Goal: Check status: Check status

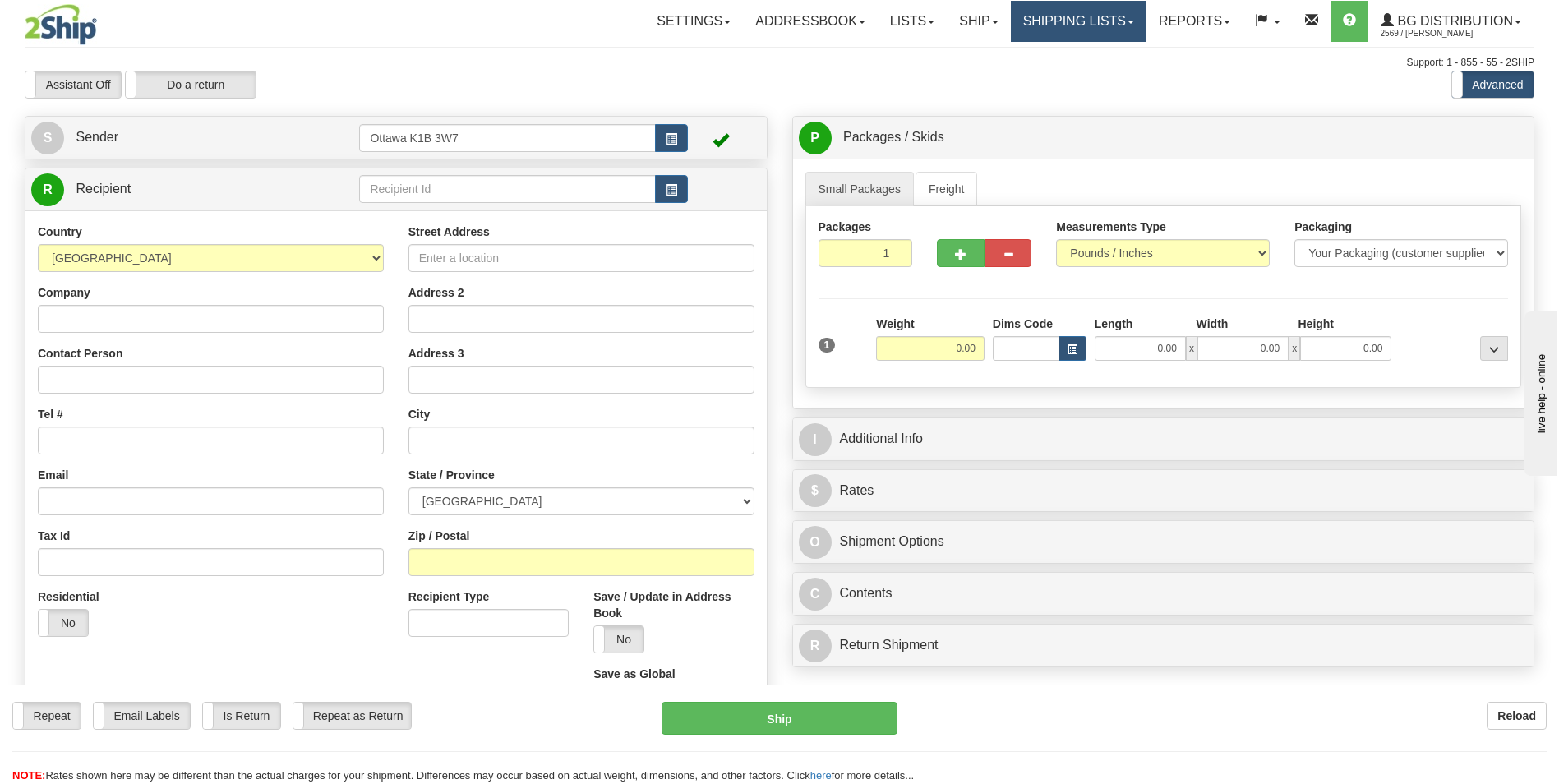
click at [1074, 30] on link "Shipping lists" at bounding box center [1078, 21] width 135 height 41
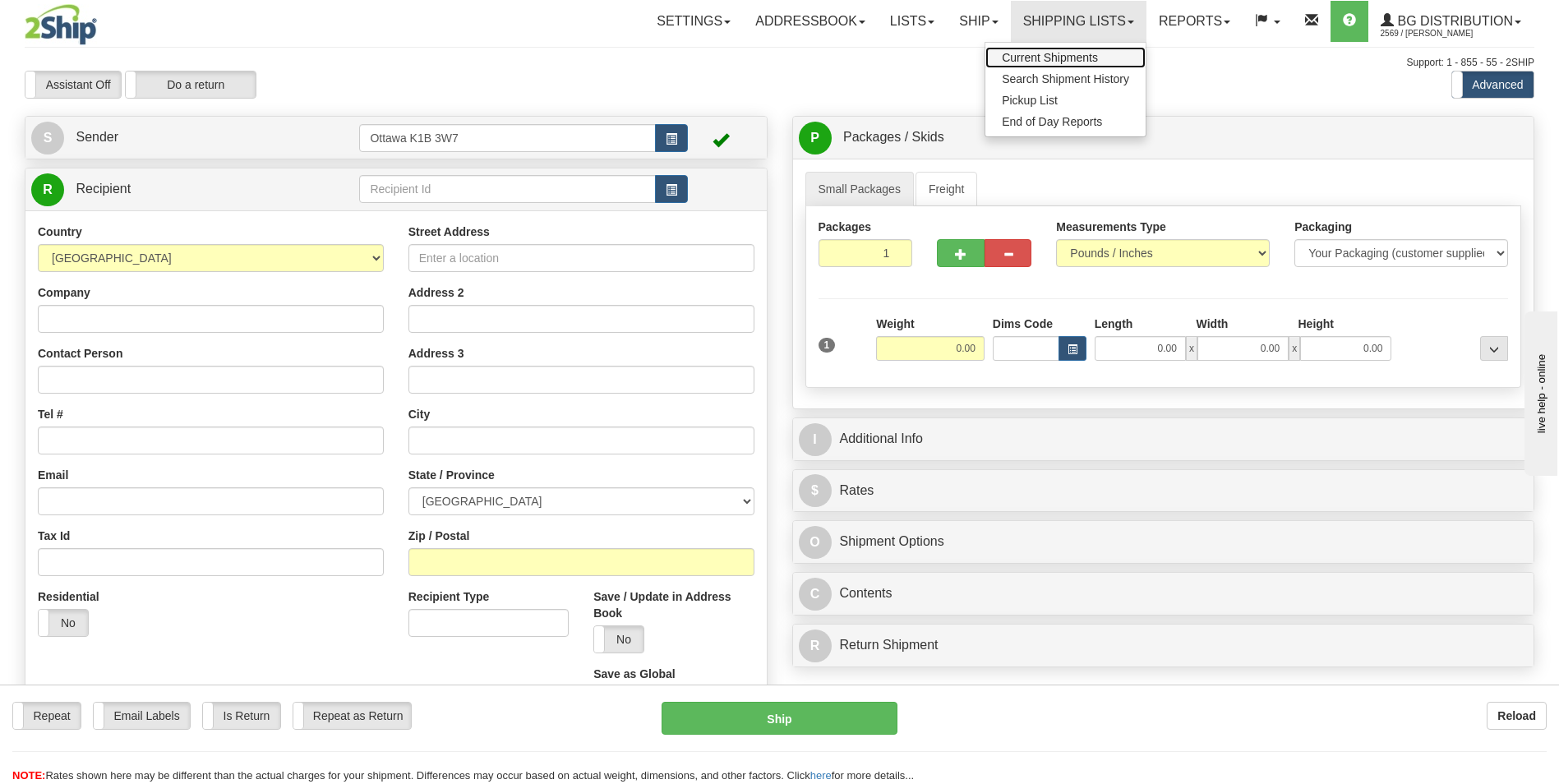
click at [1088, 51] on span "Current Shipments" at bounding box center [1050, 58] width 96 height 13
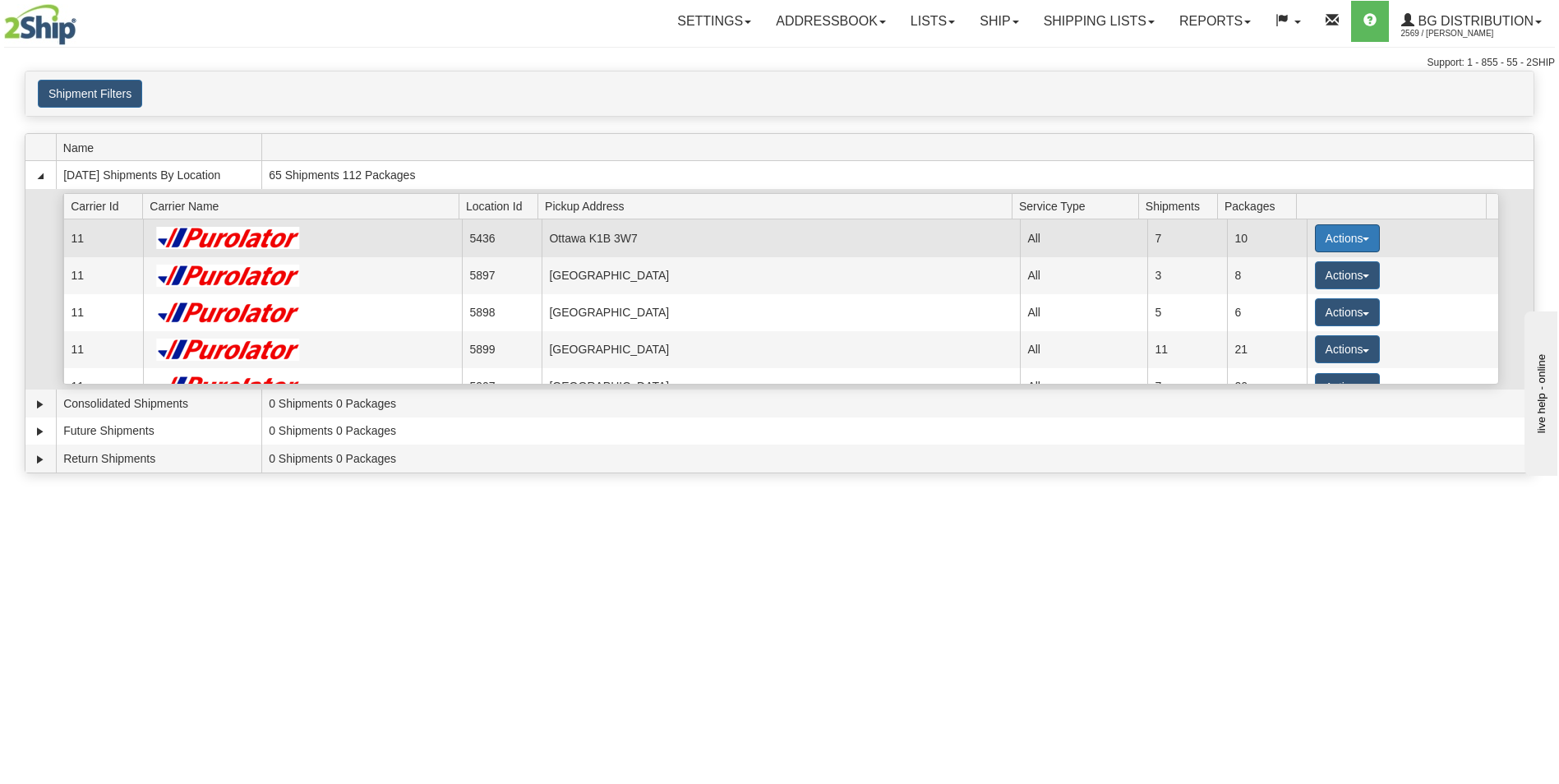
click at [1349, 241] on button "Actions" at bounding box center [1348, 238] width 66 height 28
click at [1305, 268] on span "Details" at bounding box center [1286, 268] width 44 height 12
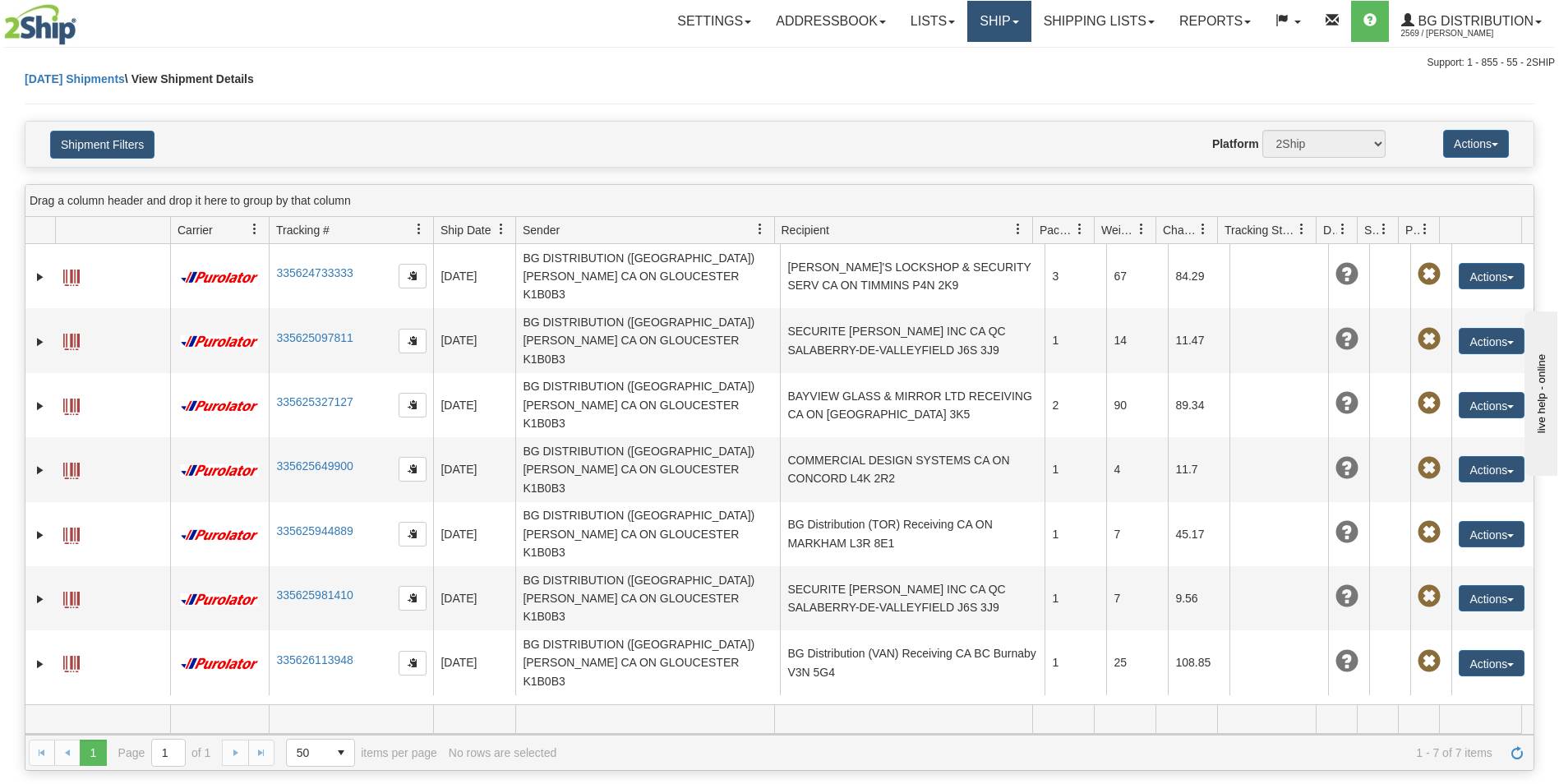
click at [1013, 22] on link "Ship" at bounding box center [999, 21] width 63 height 41
click at [1177, 72] on div "Today Shipments \ View Shipment Details" at bounding box center [780, 96] width 1510 height 50
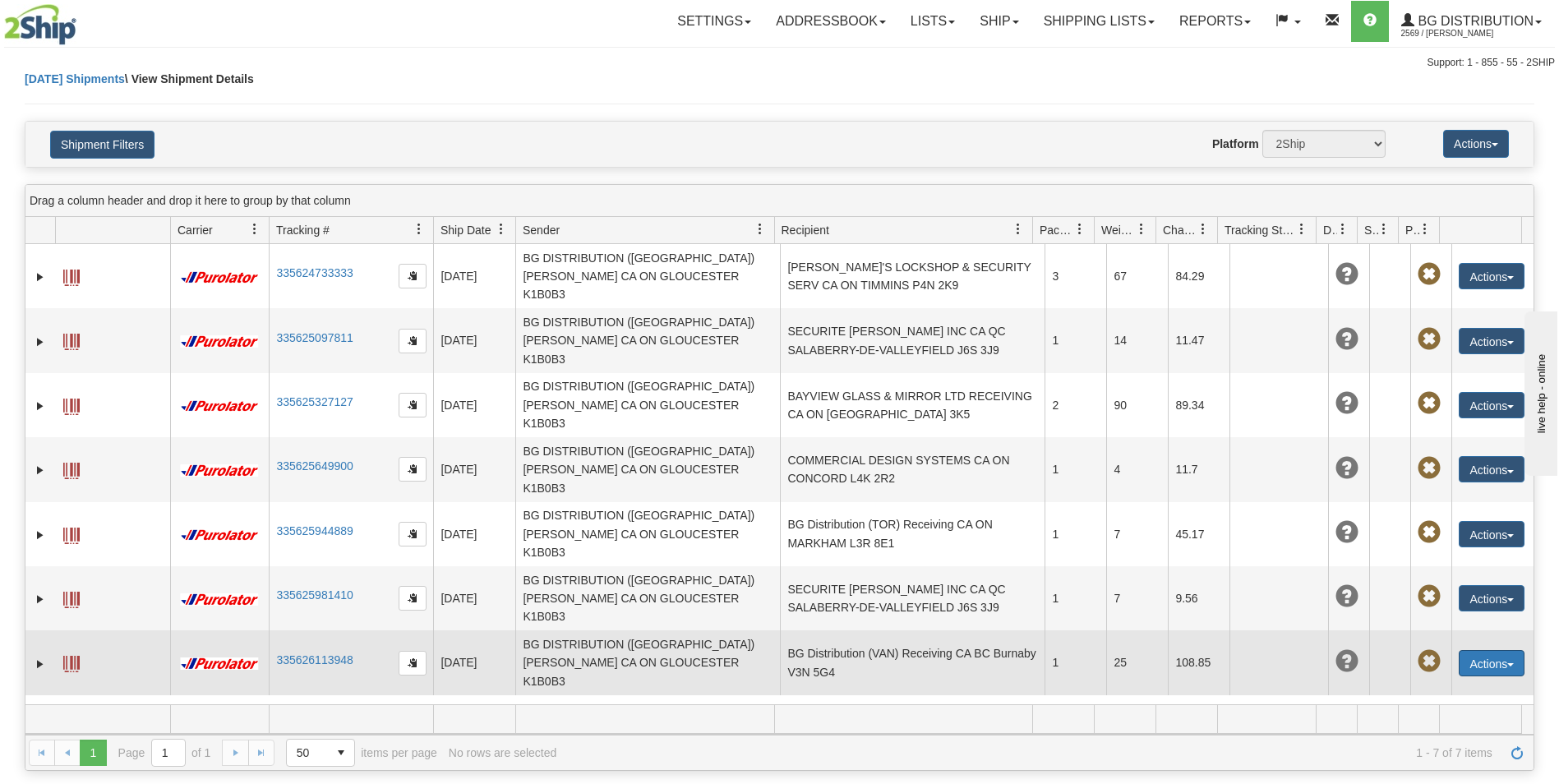
click at [1511, 650] on button "Actions" at bounding box center [1492, 662] width 66 height 26
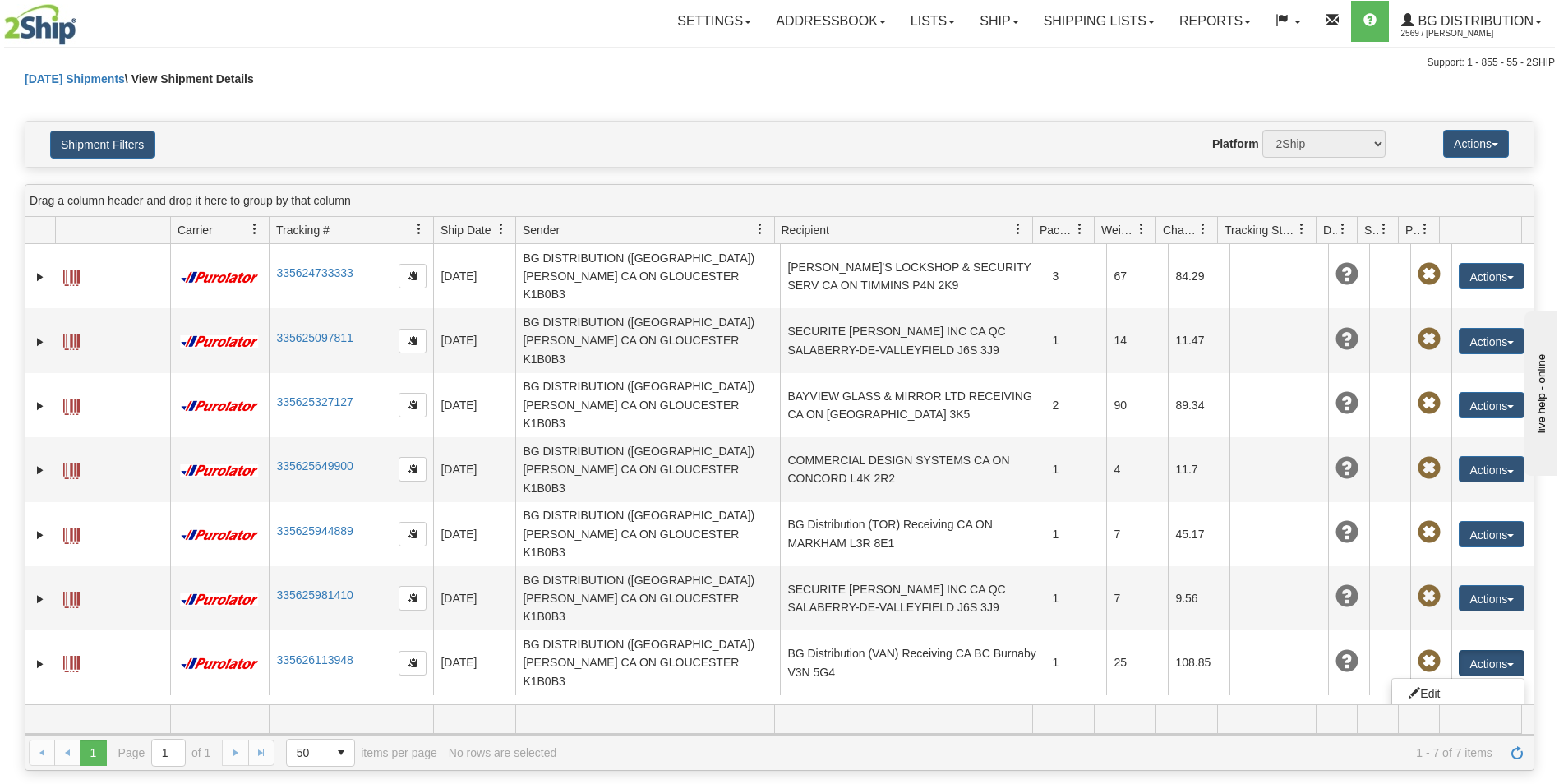
click at [1035, 632] on div "31433018 2569 335624733333 08/11/2025 08/11/2025 10:04:33 AM BG DISTRIBUTION (O…" at bounding box center [780, 474] width 1508 height 460
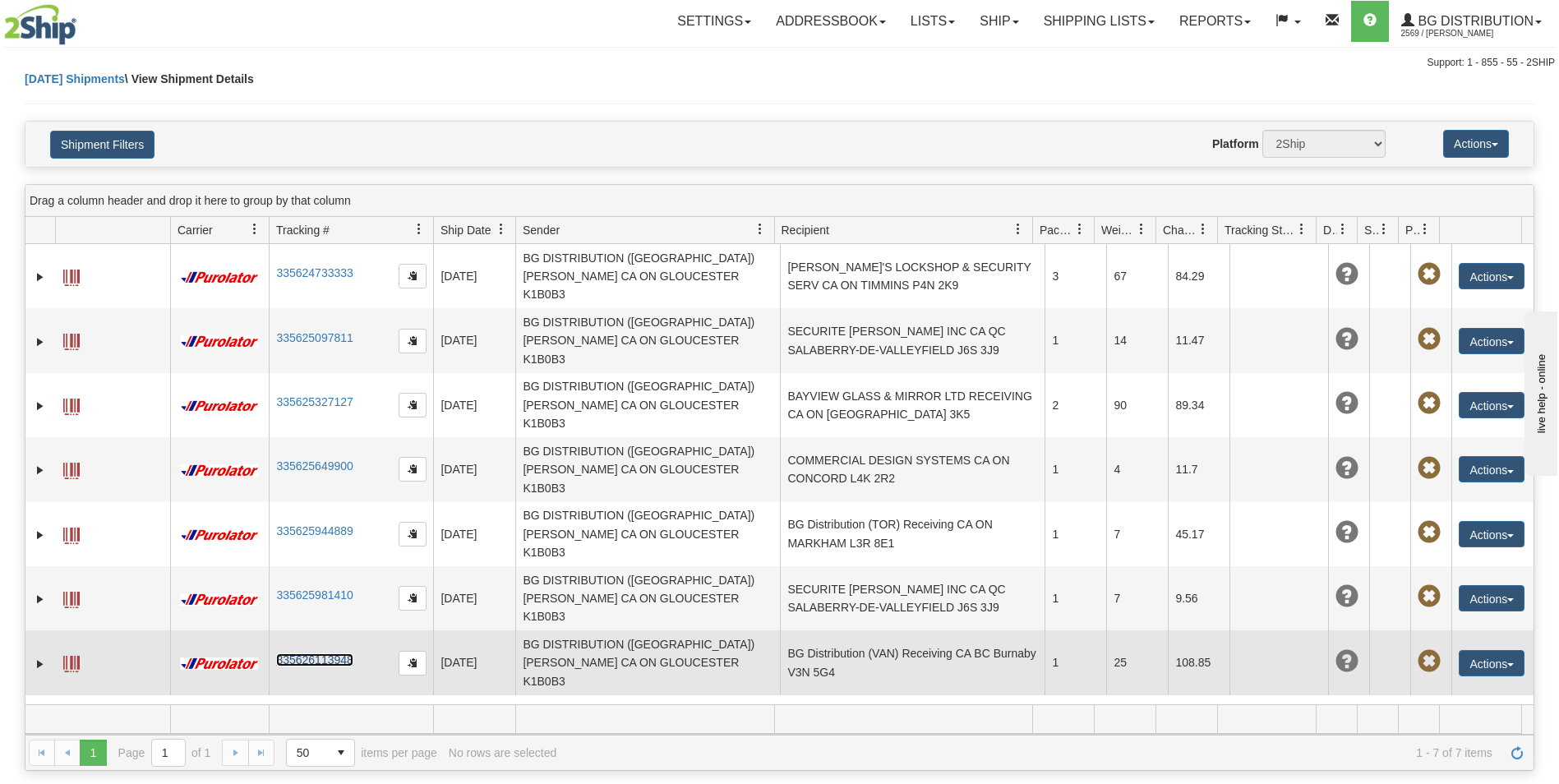
click at [330, 653] on link "335626113948" at bounding box center [314, 659] width 77 height 13
